Goal: Transaction & Acquisition: Purchase product/service

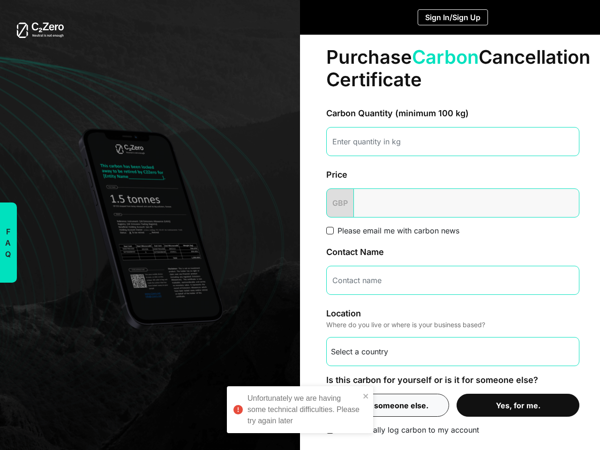
click at [300, 225] on div "Purchase Carbon Cancellation Certificate Carbon Quantity (minimum 100 kg) Price…" at bounding box center [453, 240] width 306 height 411
click at [8, 242] on button "F A Q" at bounding box center [8, 243] width 18 height 80
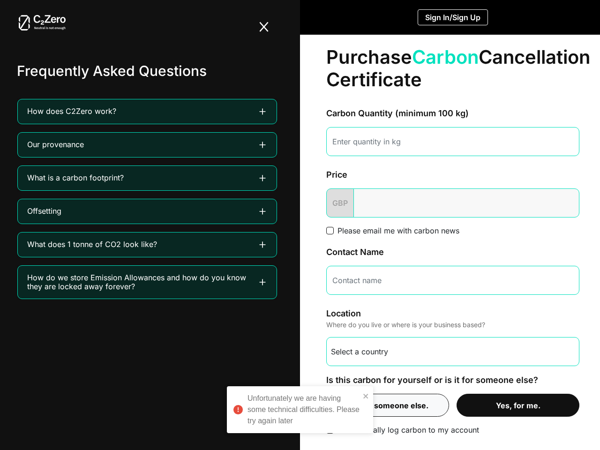
click at [453, 17] on button "Sign In/Sign Up" at bounding box center [453, 17] width 70 height 16
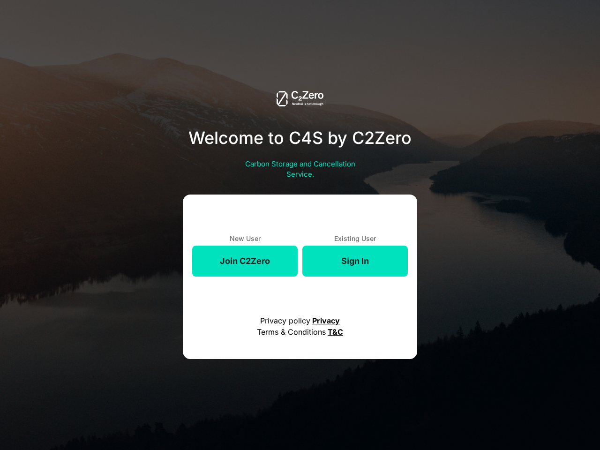
click at [384, 405] on div "Welcome to C4S by C2Zero Carbon Storage and Cancellation Service. New User Join…" at bounding box center [299, 225] width 523 height 450
click at [514, 405] on div "Welcome to C4S by C2Zero Carbon Storage and Cancellation Service. New User Join…" at bounding box center [299, 225] width 523 height 450
click at [300, 410] on div "Unfortunately we are having some technical difficulties. Please try again later" at bounding box center [300, 413] width 150 height 58
click at [366, 396] on div "Unfortunately we are having some technical difficulties. Please try again later" at bounding box center [300, 413] width 150 height 58
